Goal: Task Accomplishment & Management: Manage account settings

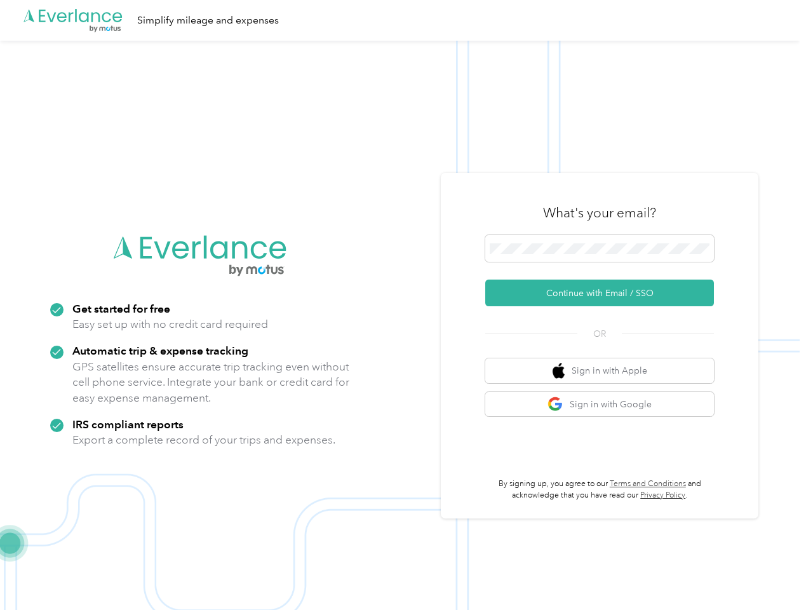
click at [403, 305] on img at bounding box center [400, 346] width 800 height 610
click at [403, 20] on div ".cls-1 { fill: #00adee; } .cls-2 { fill: #fff; } .cls-3 { fill: #707372; } .cls…" at bounding box center [400, 20] width 800 height 41
click at [605, 293] on button "Continue with Email / SSO" at bounding box center [599, 293] width 229 height 27
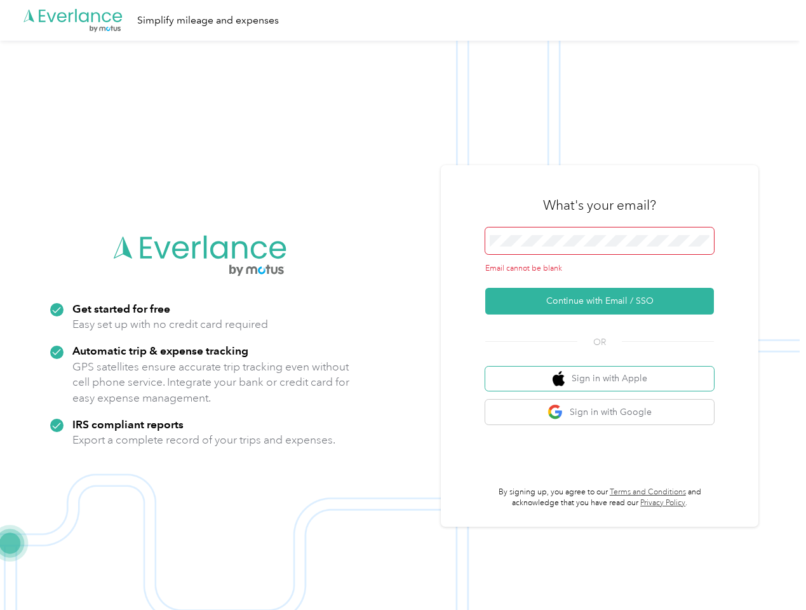
click at [605, 370] on button "Sign in with Apple" at bounding box center [599, 379] width 229 height 25
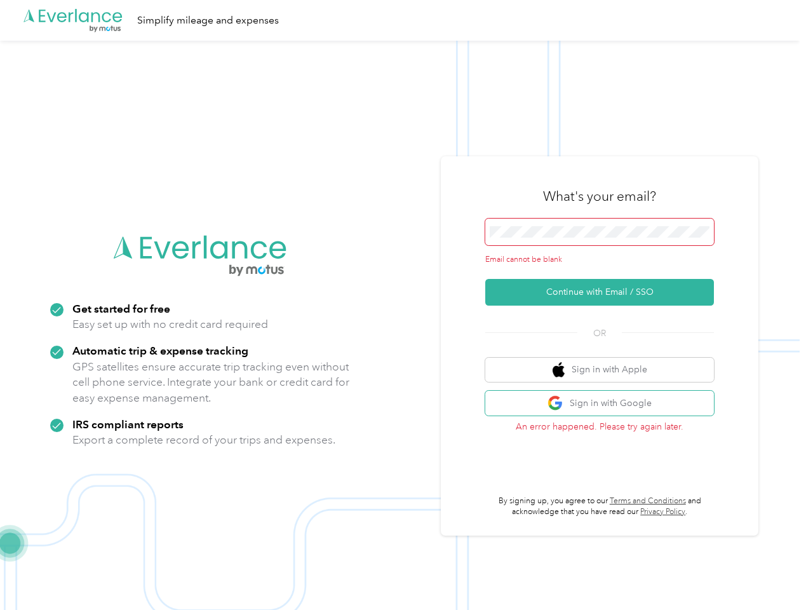
click at [605, 404] on button "Sign in with Google" at bounding box center [599, 403] width 229 height 25
